Goal: Communication & Community: Share content

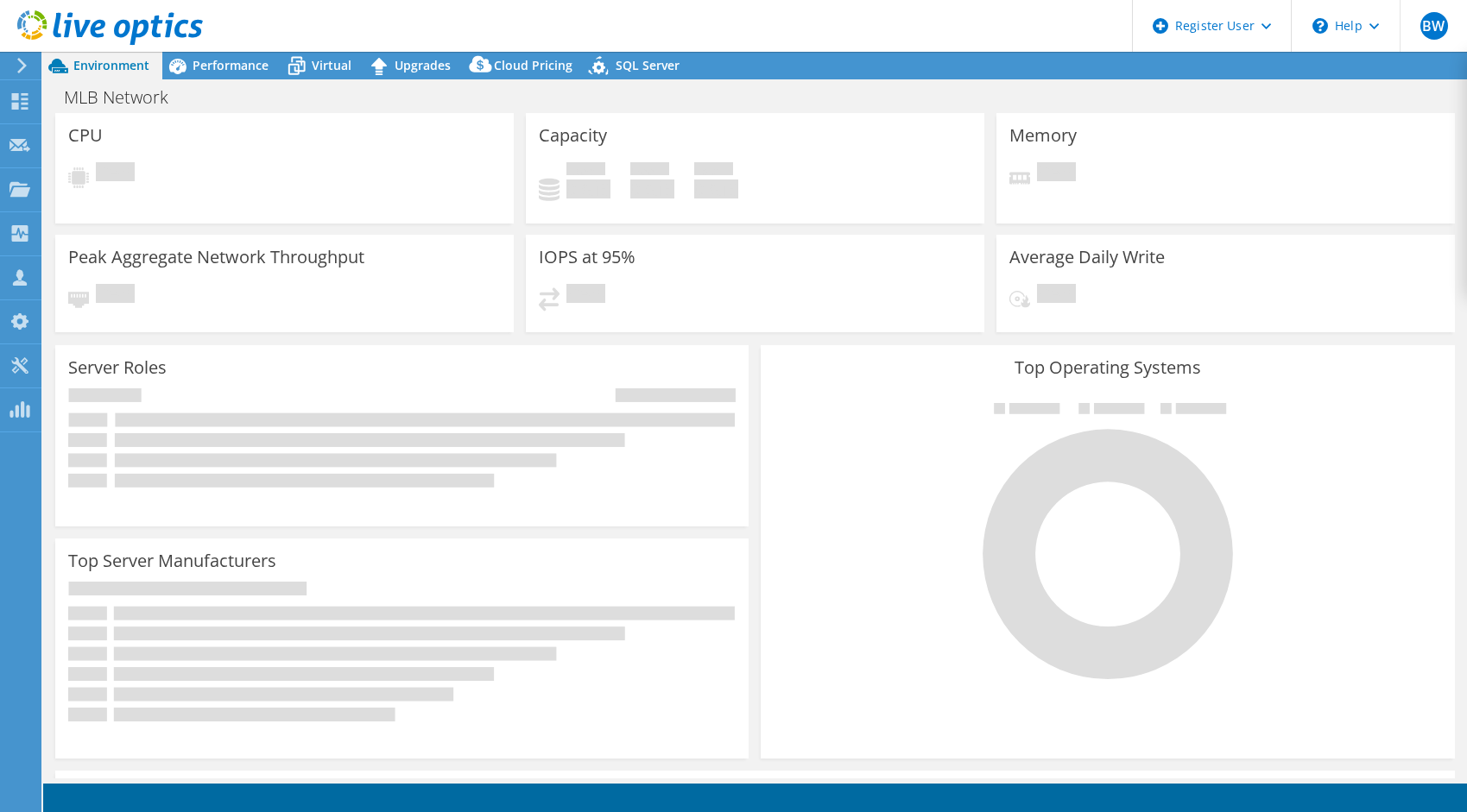
select select "USD"
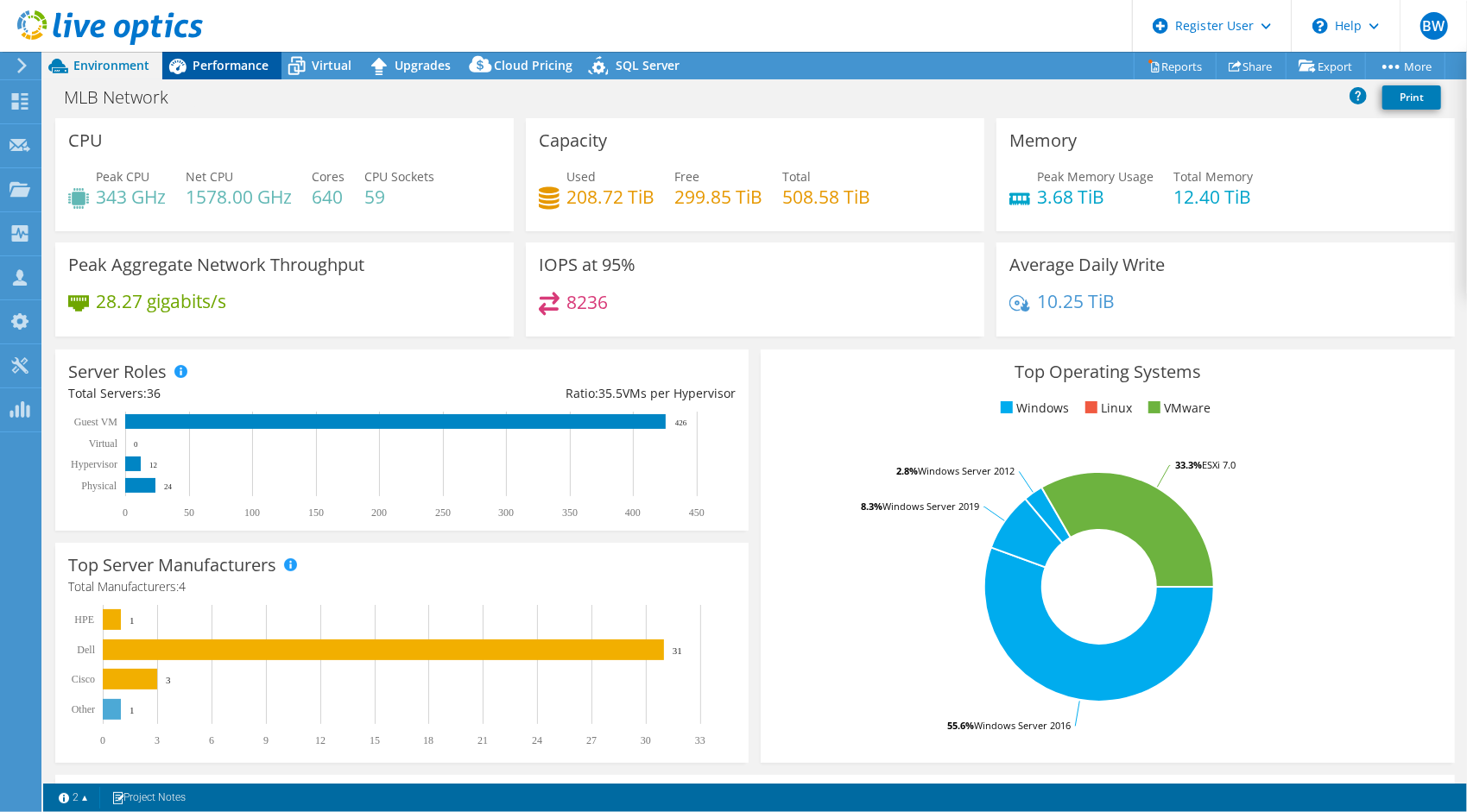
click at [202, 76] on div "Performance" at bounding box center [222, 65] width 119 height 27
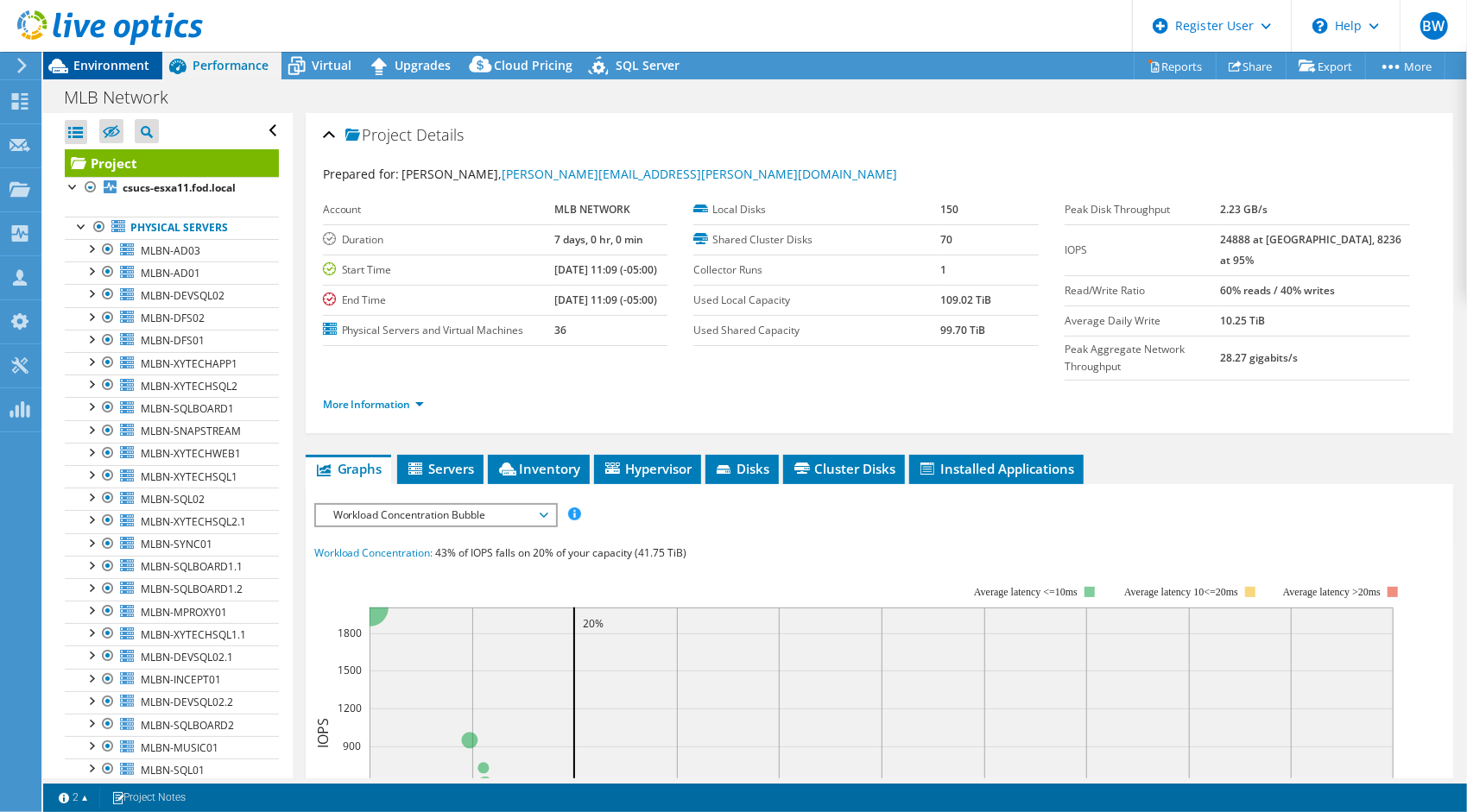
click at [129, 76] on div "Environment" at bounding box center [103, 65] width 119 height 27
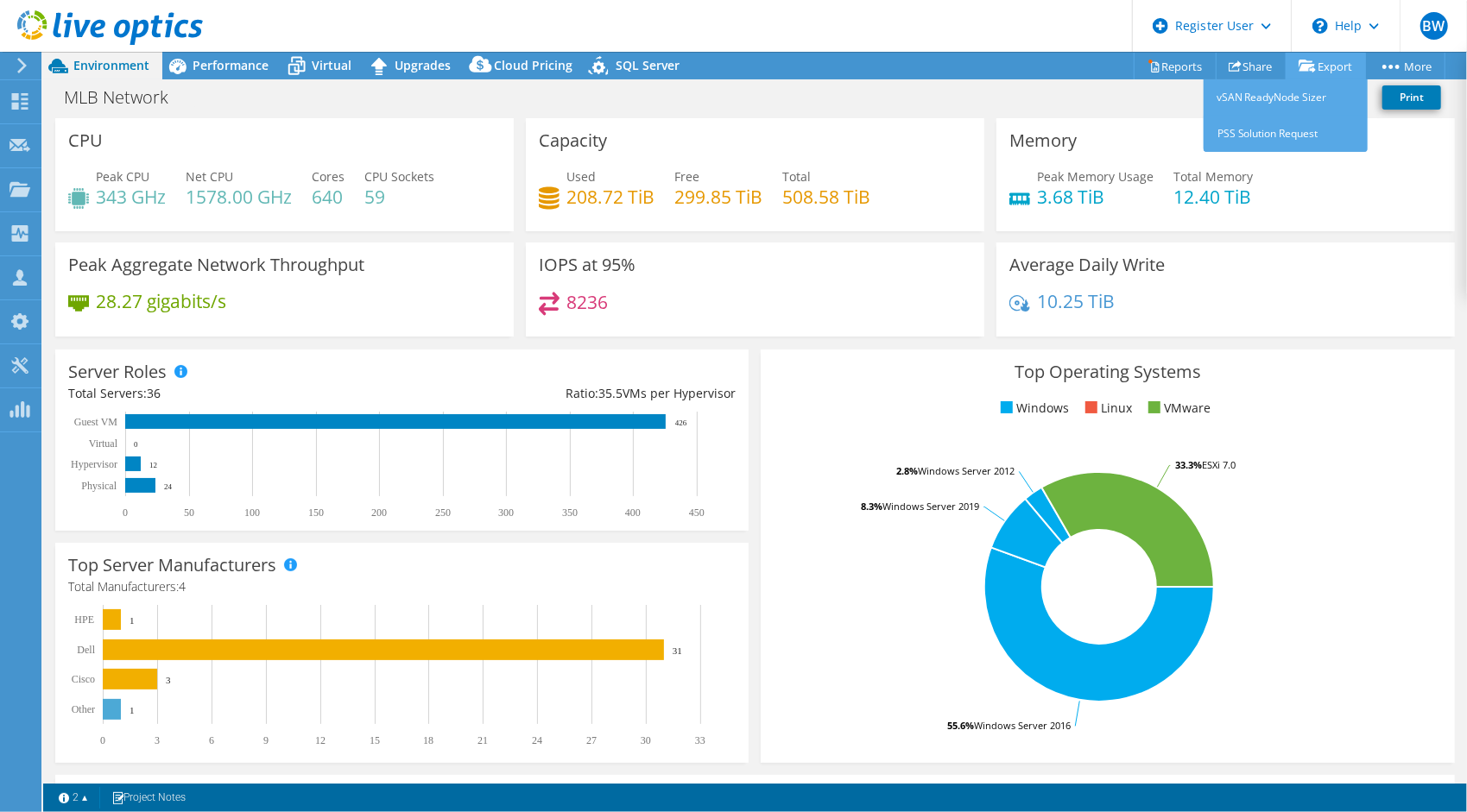
click at [1318, 64] on link "Export" at bounding box center [1326, 66] width 81 height 27
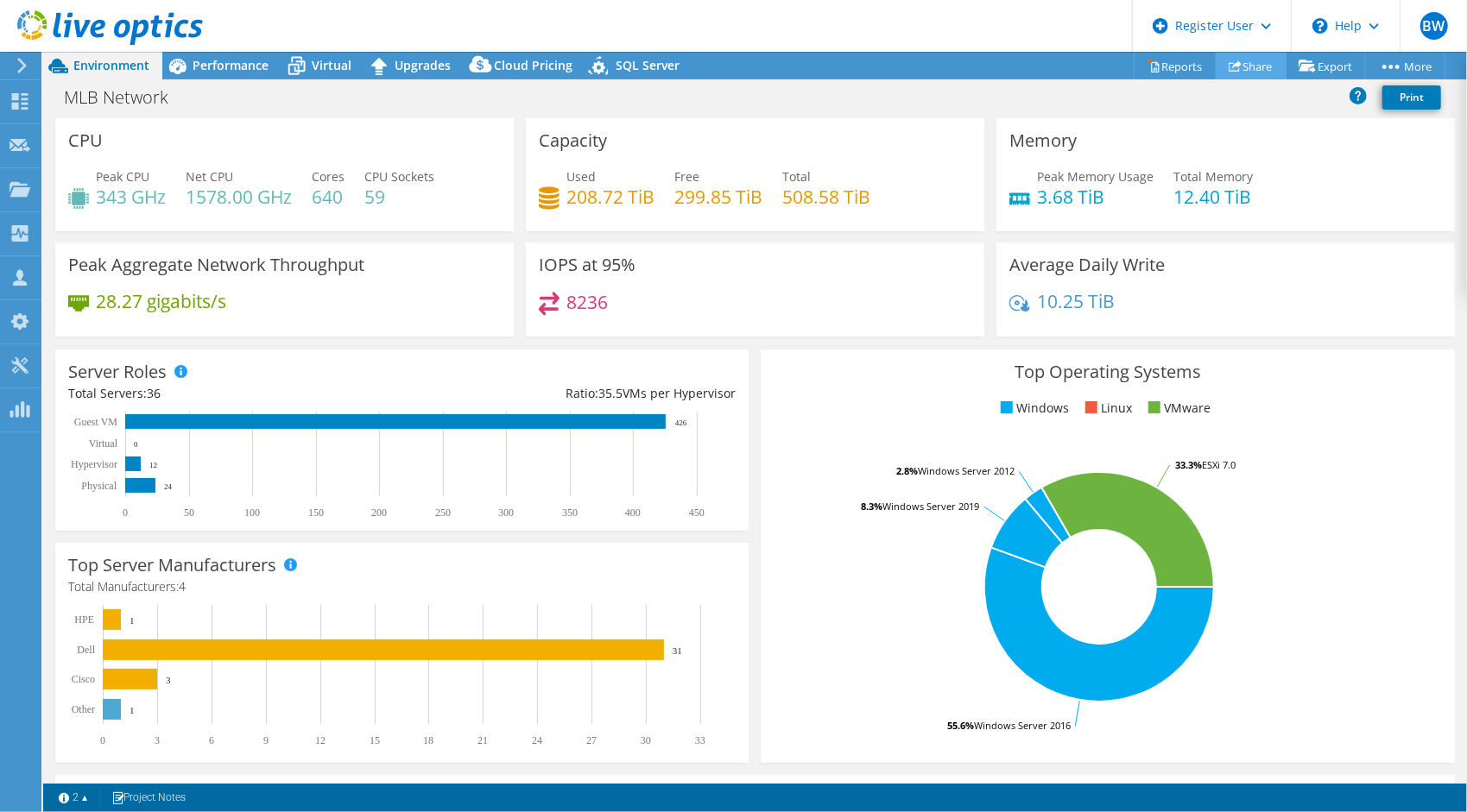
click at [1249, 67] on link "Share" at bounding box center [1251, 66] width 71 height 27
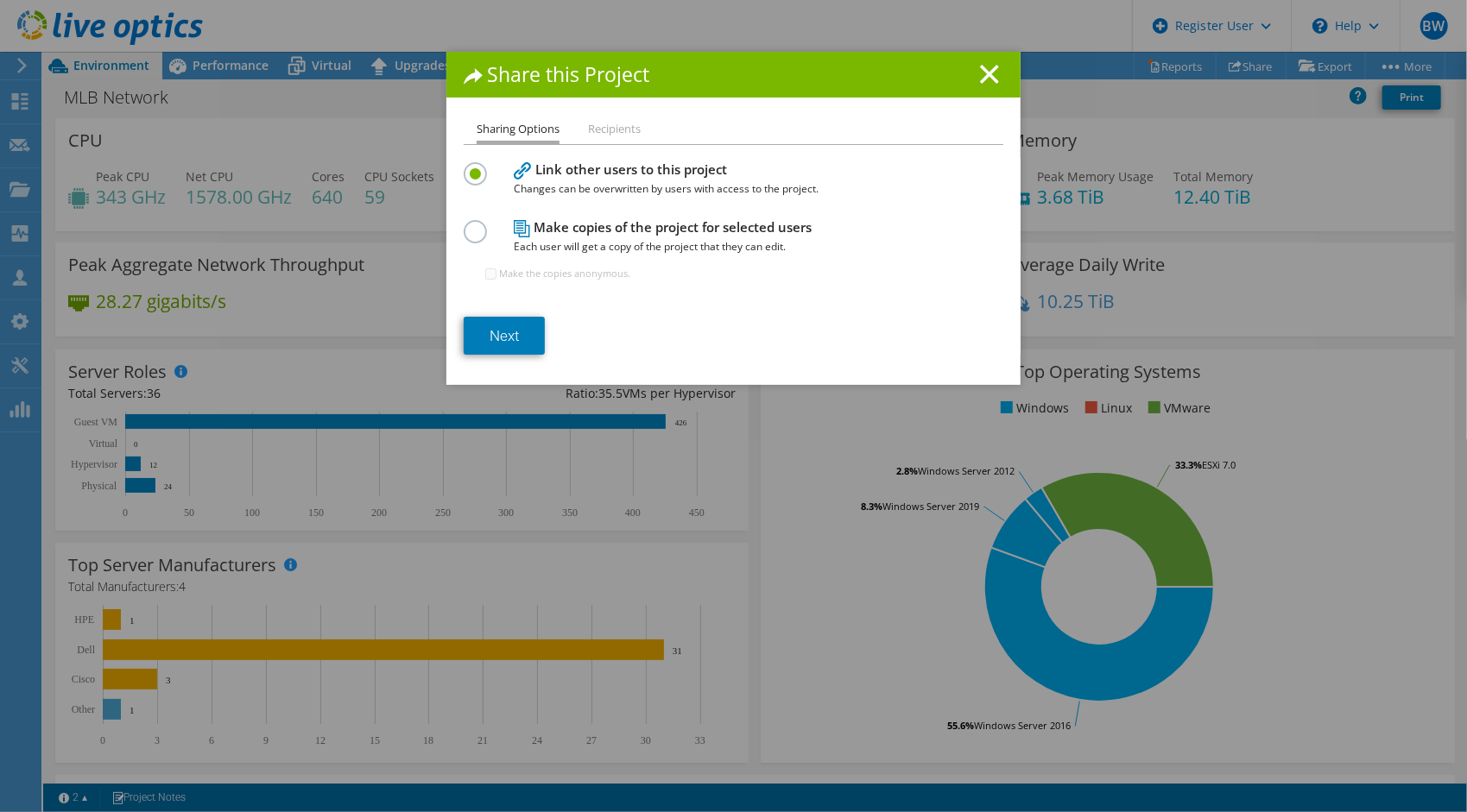
click at [470, 223] on label at bounding box center [479, 222] width 30 height 4
click at [0, 0] on input "radio" at bounding box center [0, 0] width 0 height 0
click at [492, 329] on link "Next" at bounding box center [505, 335] width 82 height 38
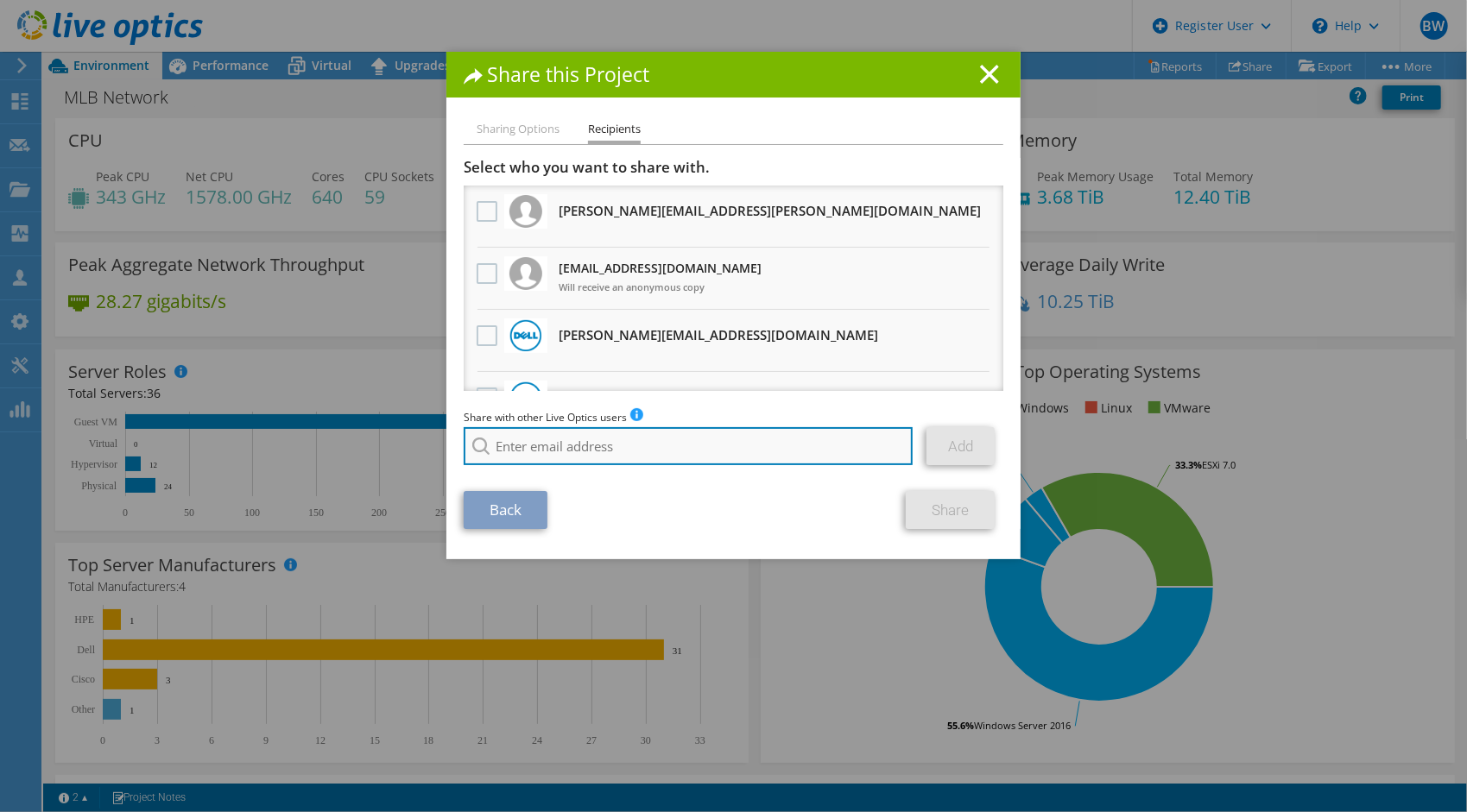
click at [553, 443] on input "search" at bounding box center [688, 446] width 449 height 38
paste input "[EMAIL_ADDRESS][PERSON_NAME][DOMAIN_NAME]"
type input "[EMAIL_ADDRESS][PERSON_NAME][DOMAIN_NAME]"
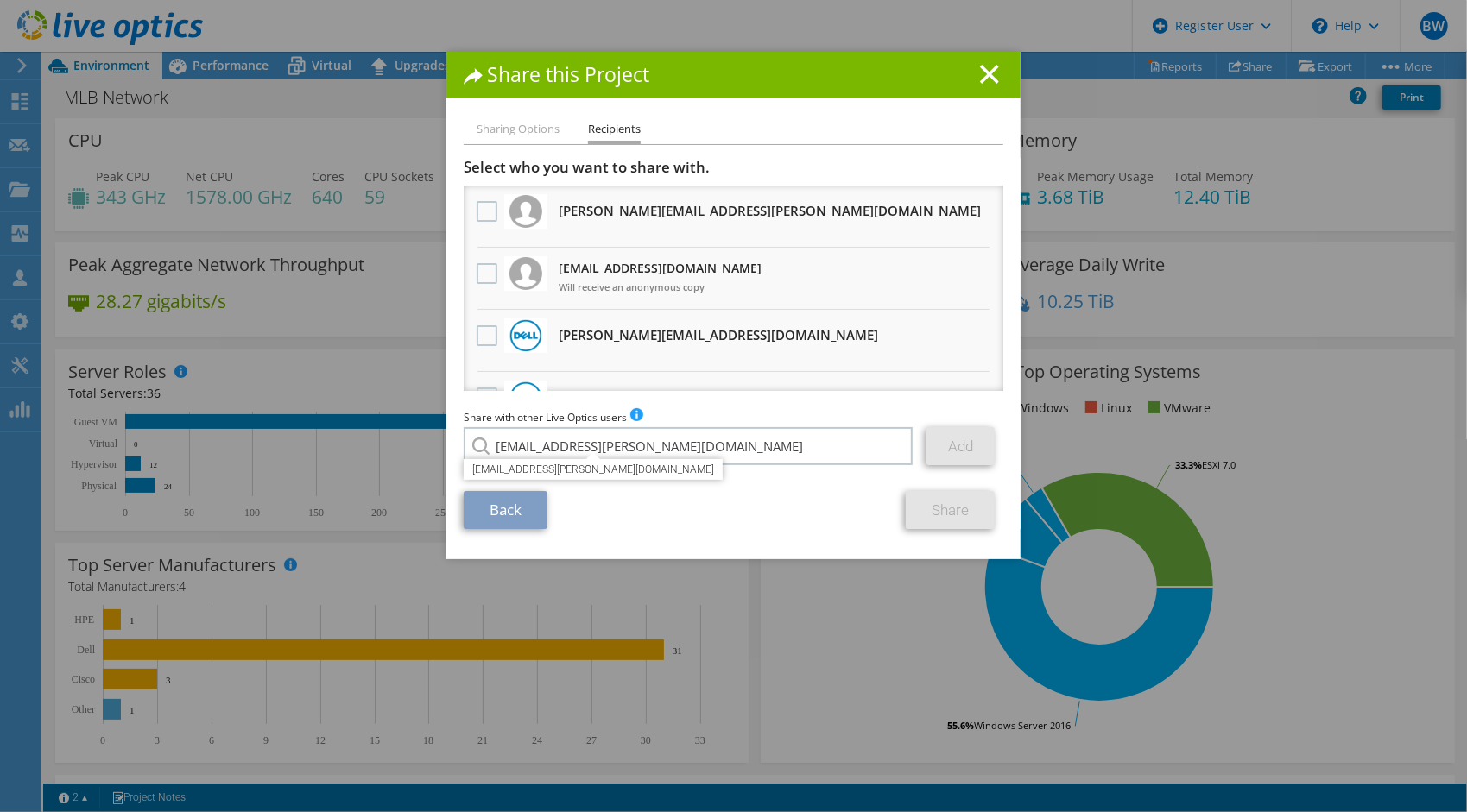
click at [937, 459] on link "Add" at bounding box center [961, 446] width 68 height 38
click at [933, 461] on link "Add" at bounding box center [961, 446] width 68 height 38
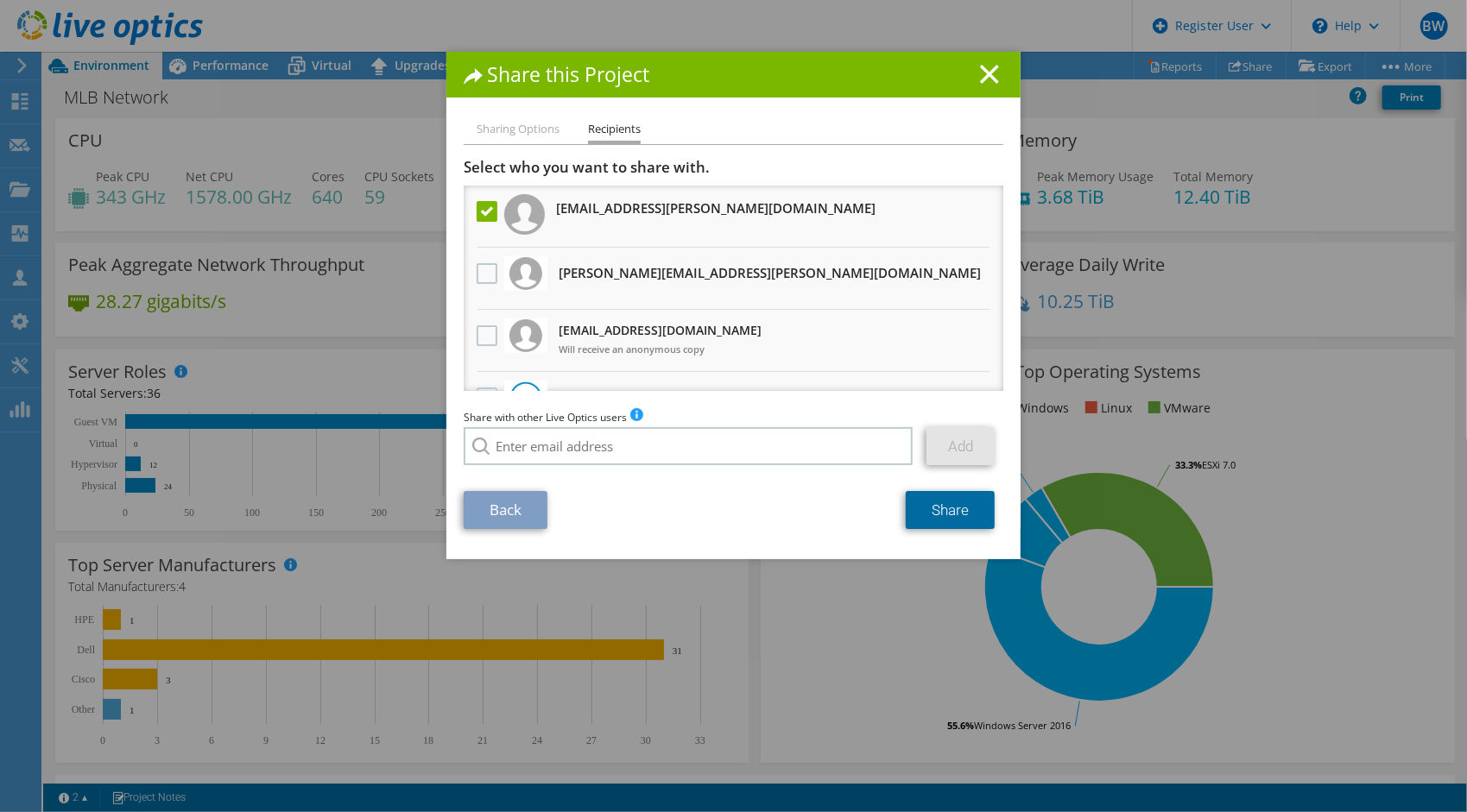
click at [943, 505] on link "Share" at bounding box center [950, 510] width 89 height 38
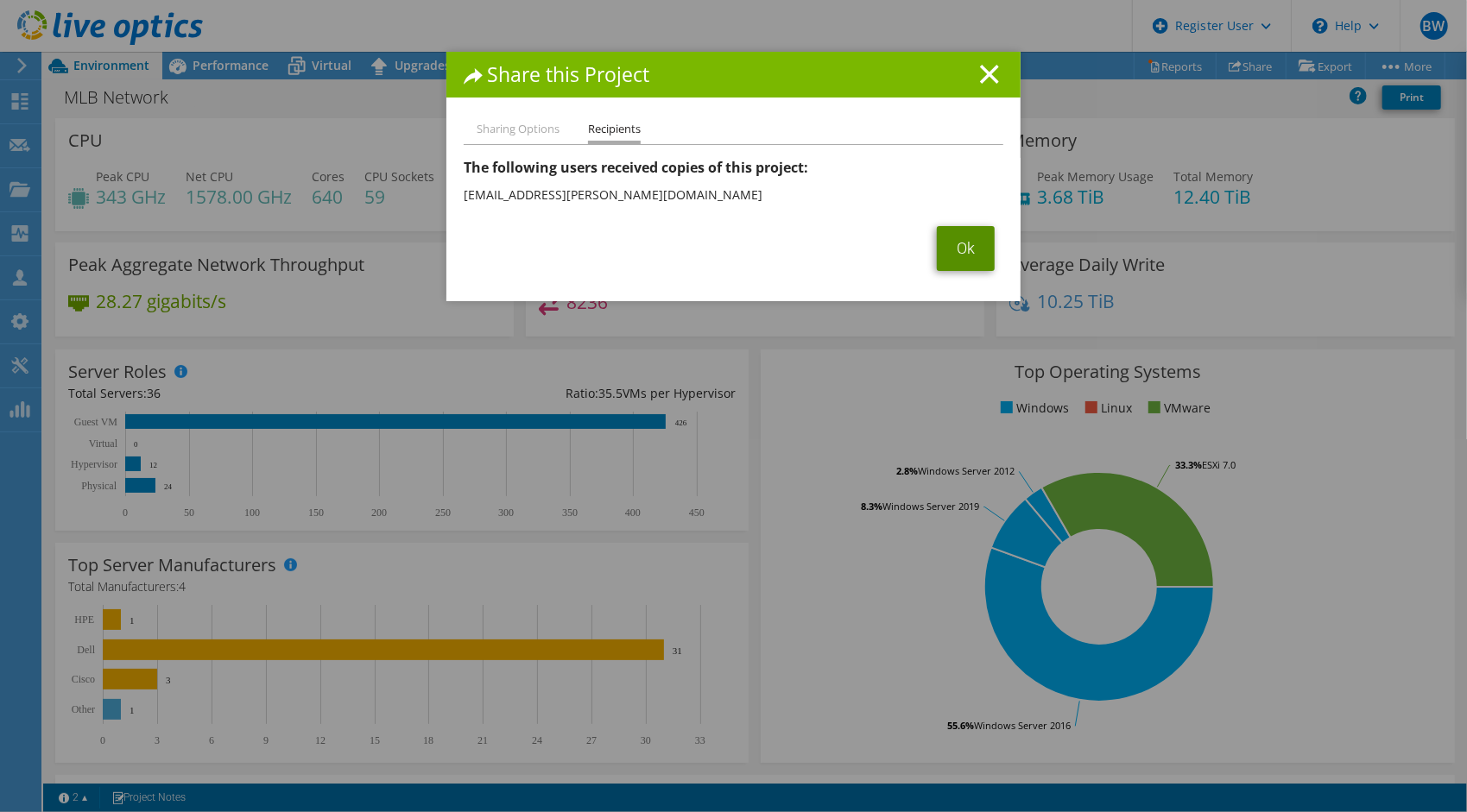
click at [961, 240] on link "Ok" at bounding box center [965, 248] width 58 height 45
